Goal: Find specific page/section: Find specific page/section

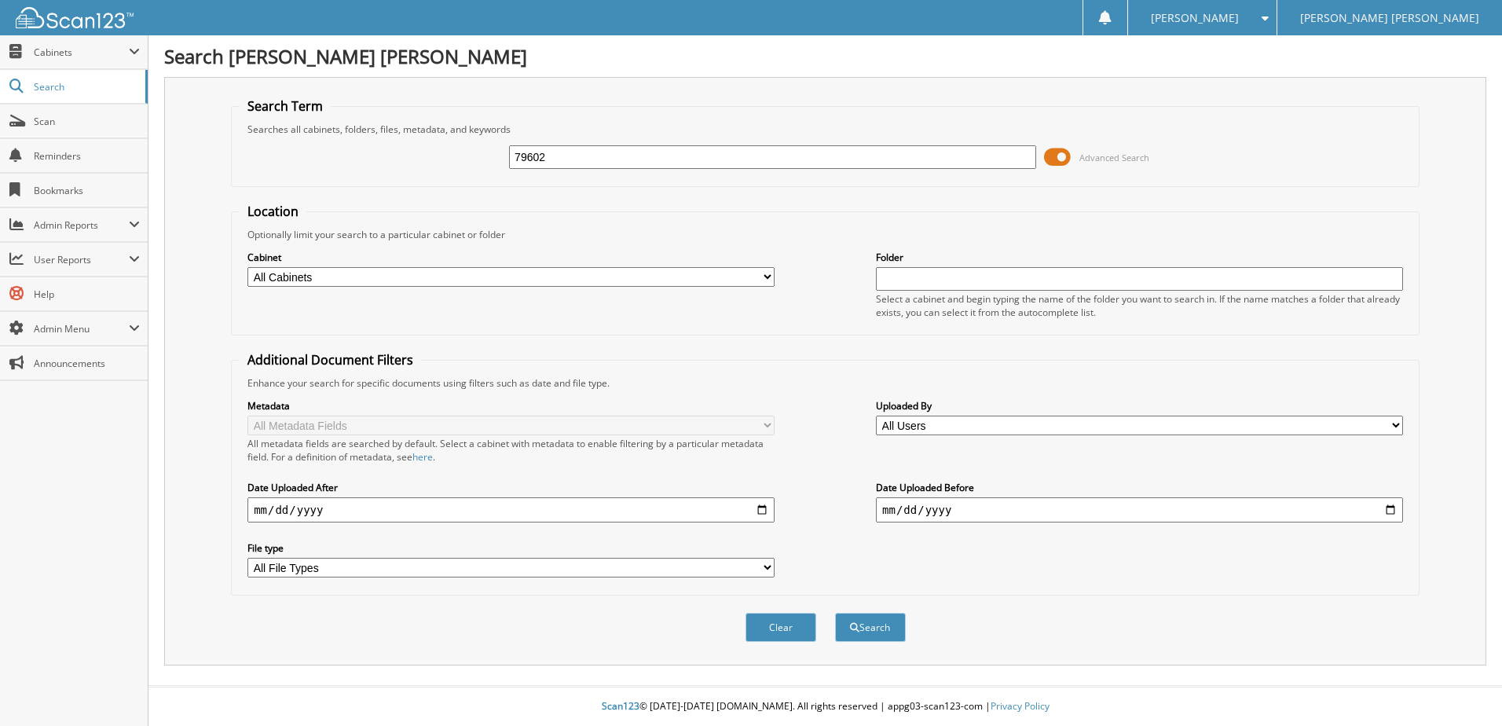
type input "79602"
click at [835, 613] on button "Search" at bounding box center [870, 627] width 71 height 29
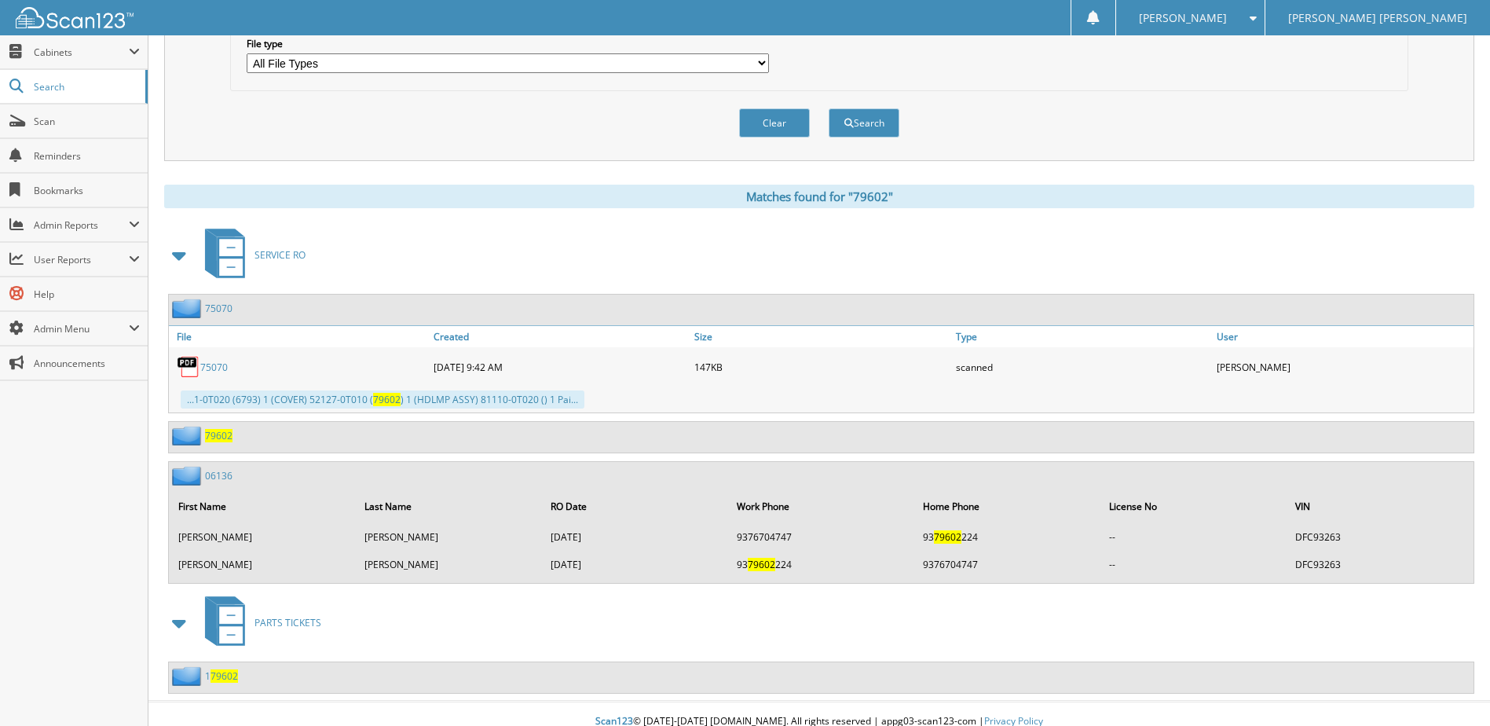
scroll to position [520, 0]
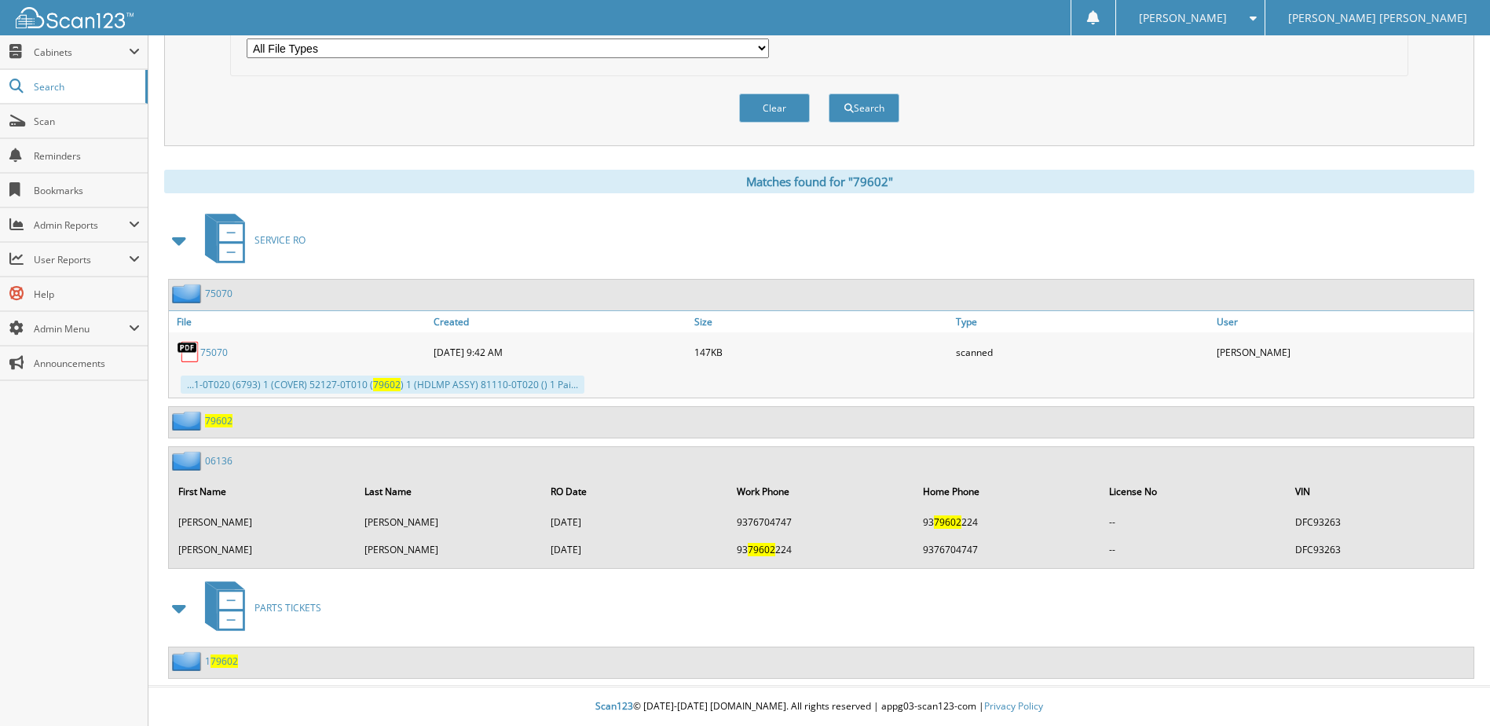
click at [216, 420] on span "79602" at bounding box center [218, 420] width 27 height 13
